Goal: Information Seeking & Learning: Understand process/instructions

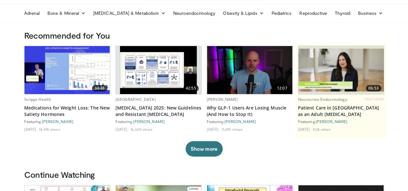
scroll to position [32, 0]
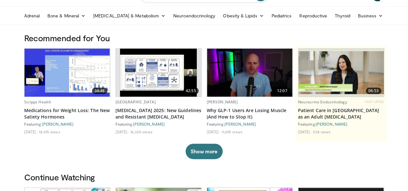
click at [142, 86] on img at bounding box center [158, 73] width 77 height 48
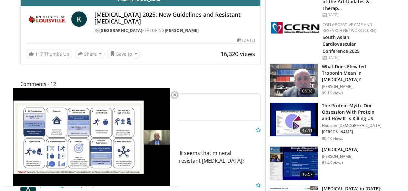
scroll to position [258, 0]
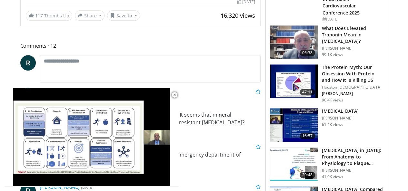
click at [343, 108] on h3 "Ambulatory Blood Pressure Monitoring" at bounding box center [340, 111] width 37 height 6
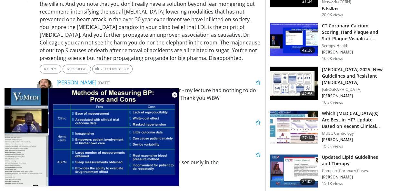
scroll to position [451, 0]
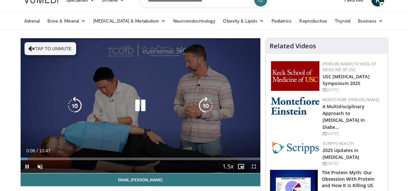
scroll to position [64, 0]
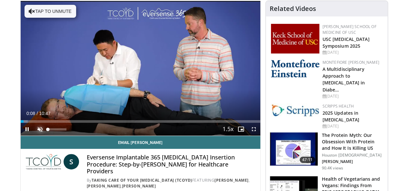
click at [34, 136] on span "Video Player" at bounding box center [40, 129] width 13 height 13
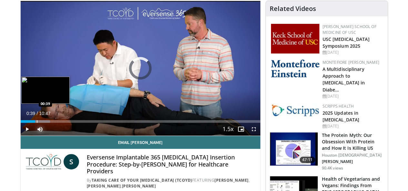
click at [37, 123] on div "Progress Bar" at bounding box center [37, 121] width 1 height 3
